Goal: Check status: Check status

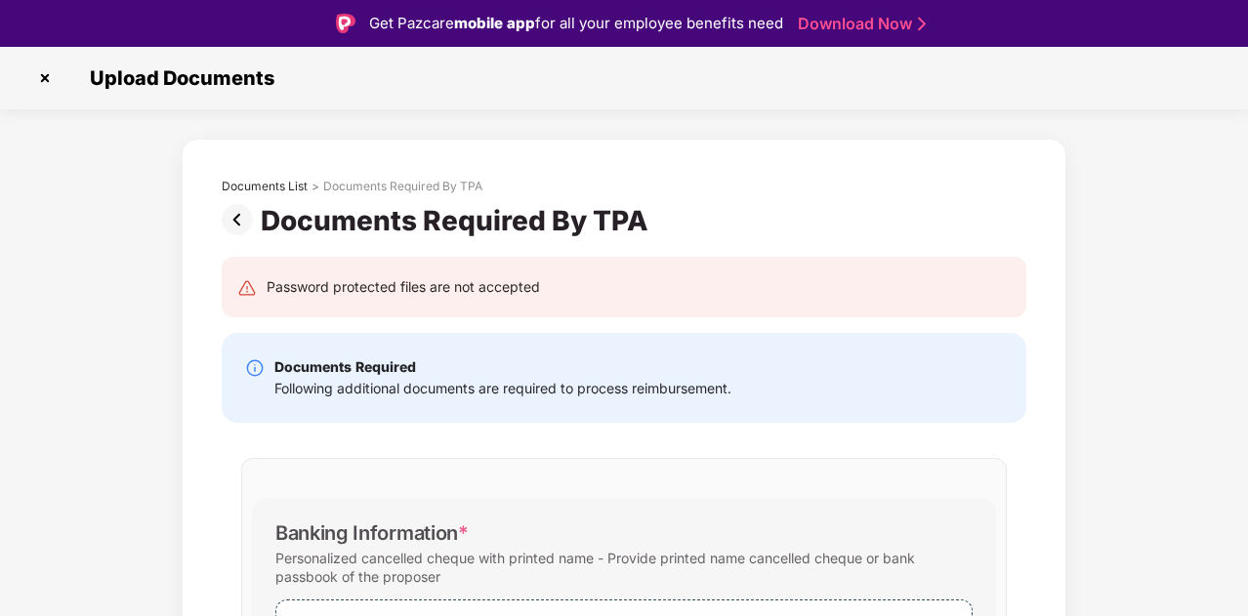
click at [46, 75] on img at bounding box center [44, 78] width 31 height 31
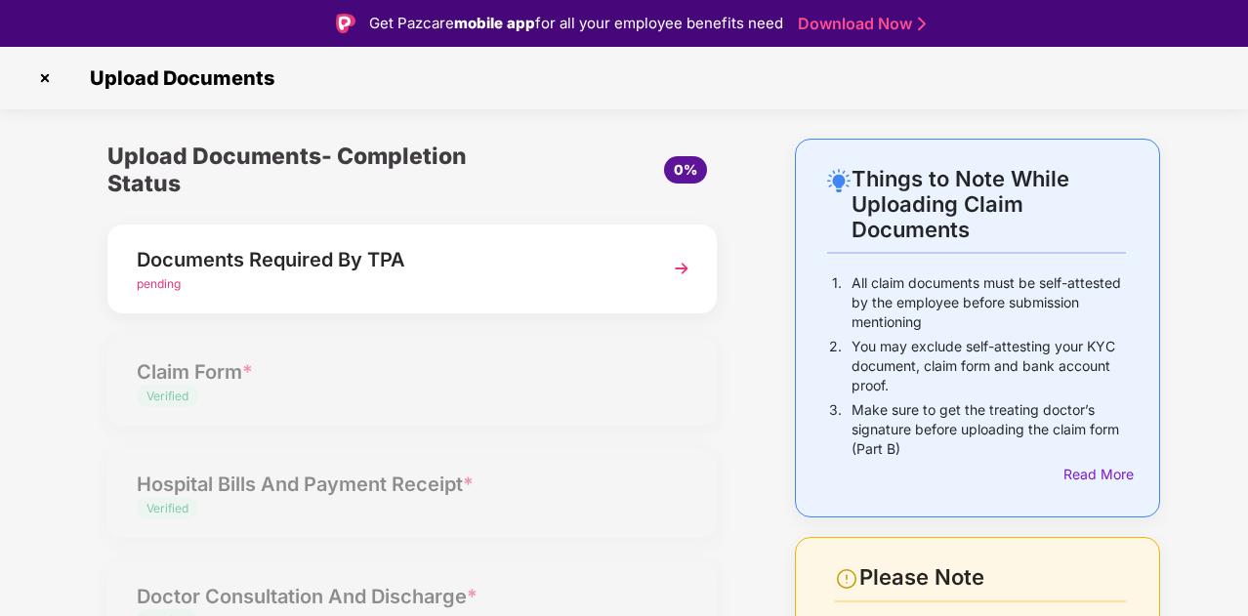
click at [45, 73] on img at bounding box center [44, 78] width 31 height 31
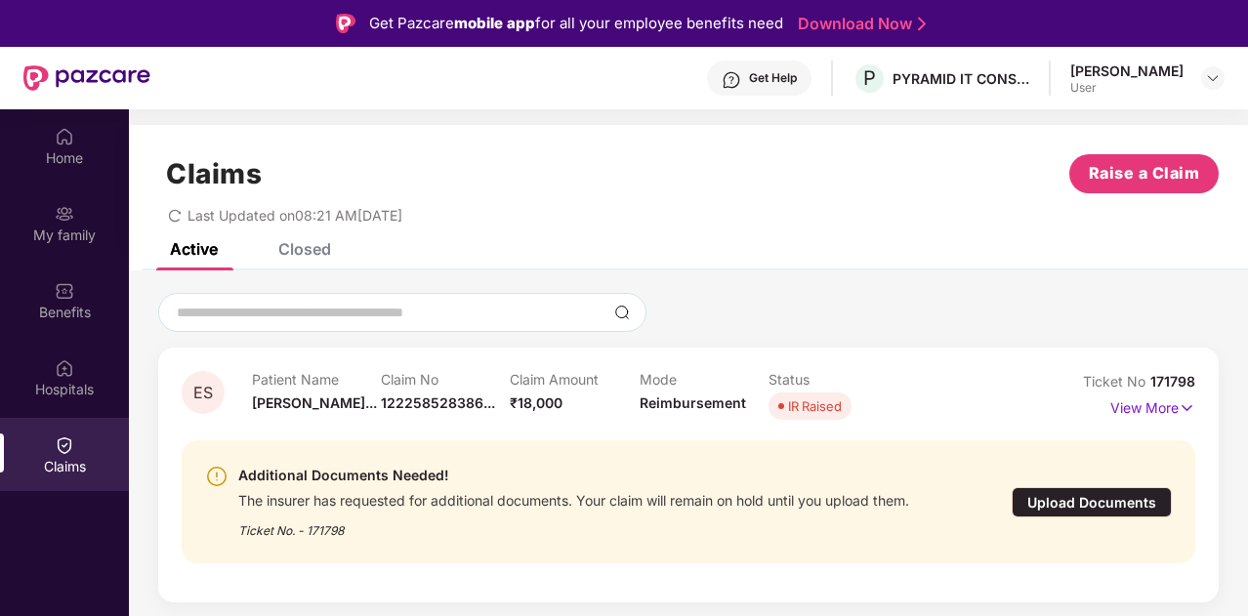
click at [1039, 505] on div "Upload Documents" at bounding box center [1092, 502] width 160 height 30
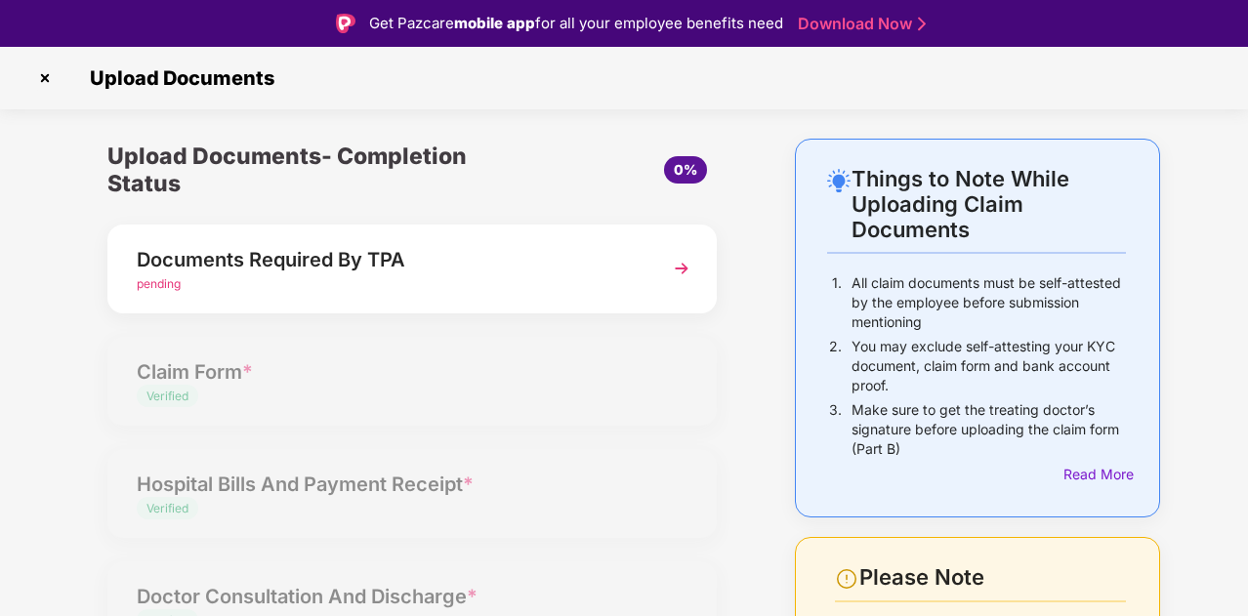
click at [330, 288] on div "pending" at bounding box center [389, 284] width 505 height 19
